Goal: Task Accomplishment & Management: Check status

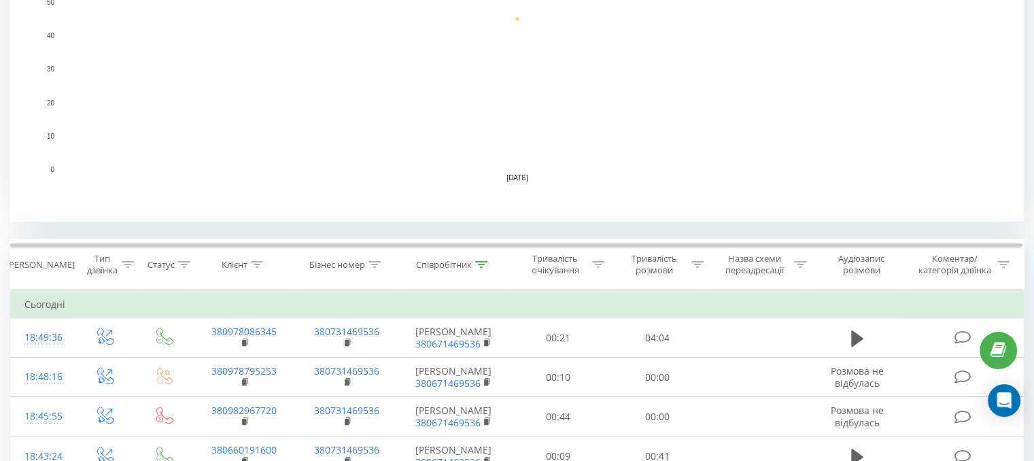
scroll to position [204, 0]
